Goal: Find contact information: Find contact information

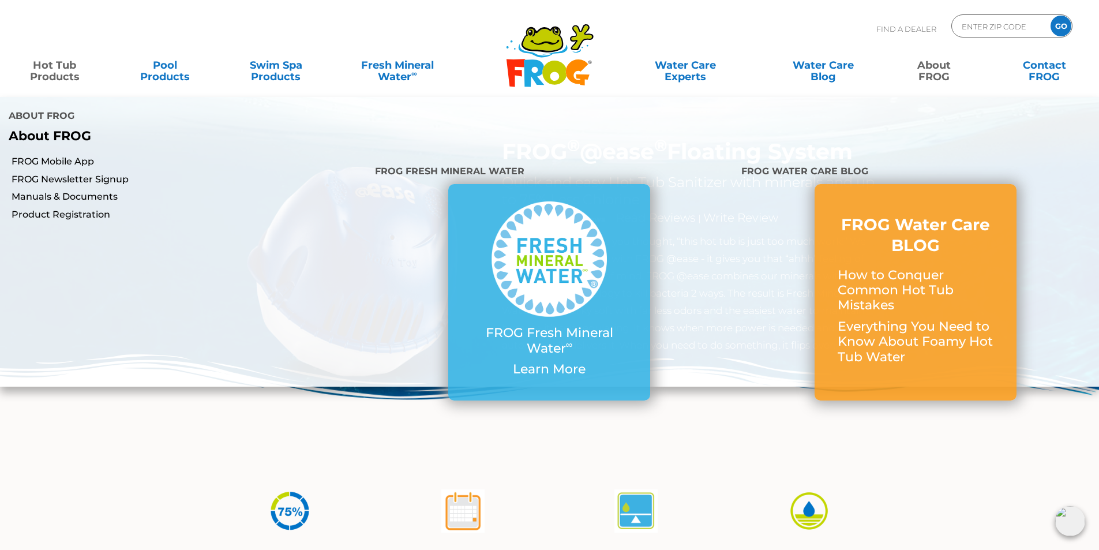
click at [929, 68] on link "About FROG" at bounding box center [933, 65] width 86 height 23
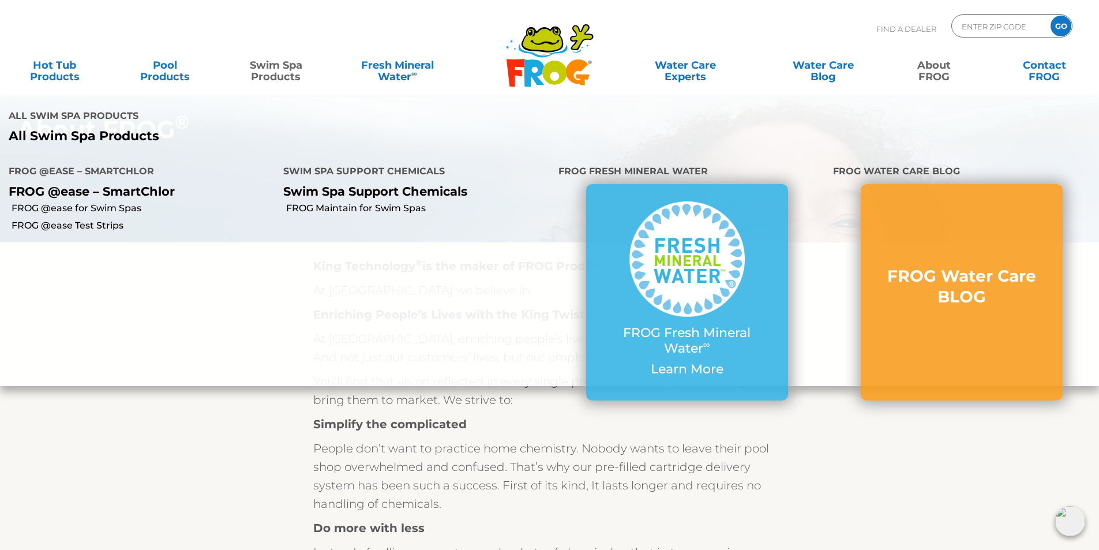
click at [264, 70] on link "Swim Spa Products" at bounding box center [276, 65] width 86 height 23
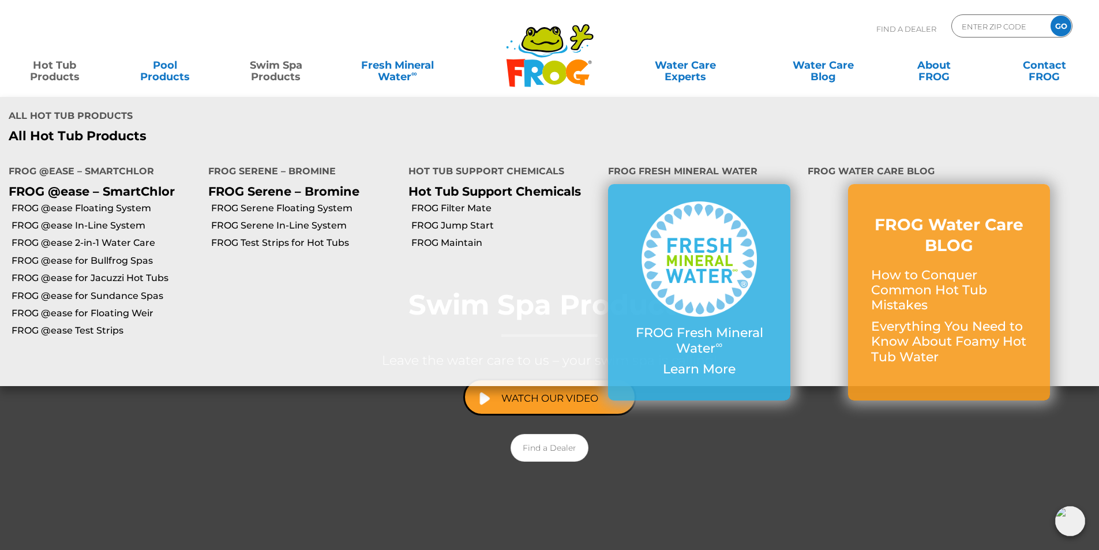
click at [44, 75] on link "Hot Tub Products" at bounding box center [55, 65] width 86 height 23
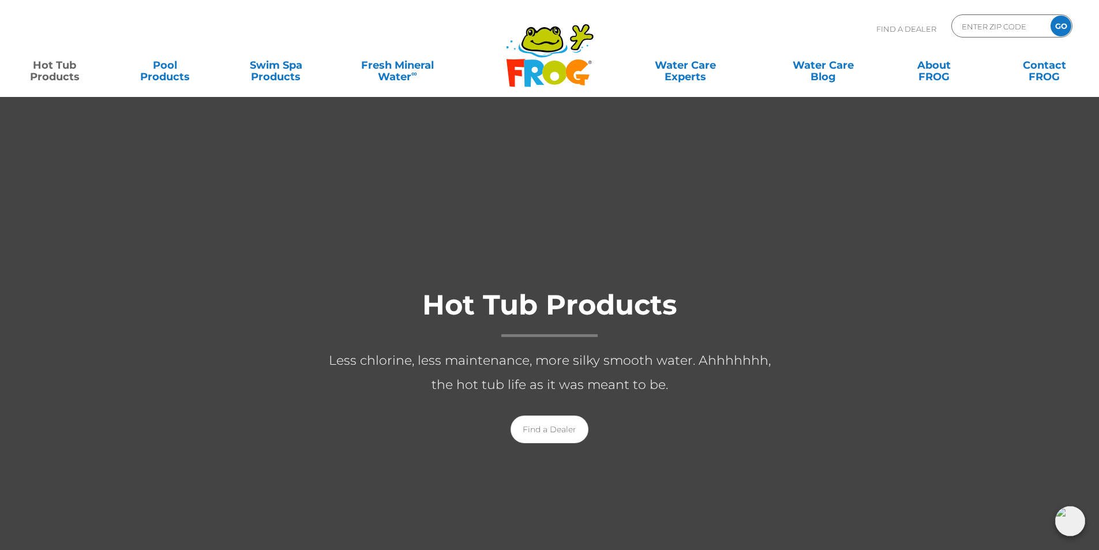
scroll to position [115, 0]
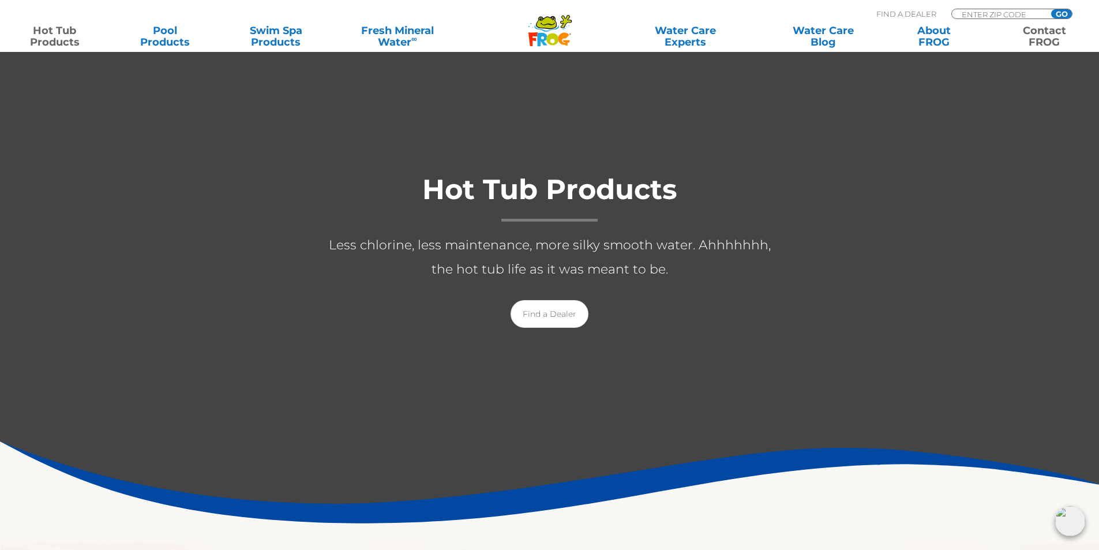
click at [1055, 43] on link "Contact FROG" at bounding box center [1044, 36] width 86 height 23
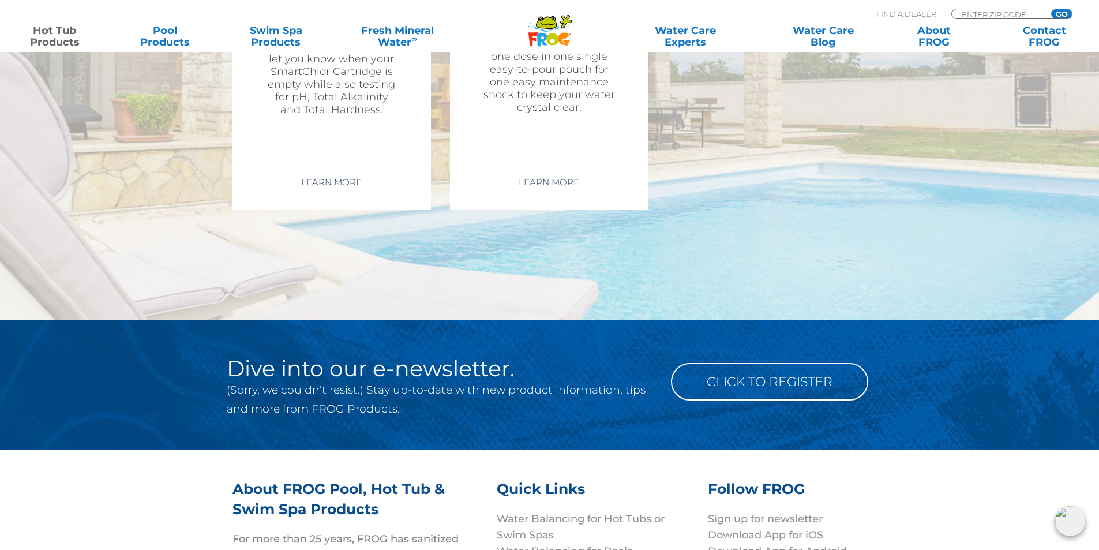
scroll to position [3939, 0]
